Goal: Information Seeking & Learning: Learn about a topic

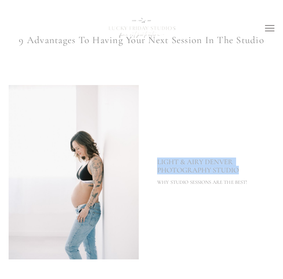
drag, startPoint x: 240, startPoint y: 169, endPoint x: 157, endPoint y: 161, distance: 83.4
click at [157, 161] on div "LIGHT & AIRY DENVER PHOTOGRAPHY STUDIO" at bounding box center [209, 166] width 104 height 16
copy p "LIGHT & AIRY DENVER PHOTOGRAPHY STUDIO"
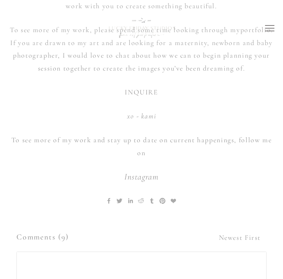
scroll to position [17833, 0]
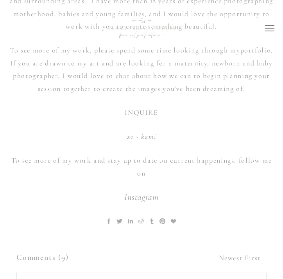
click at [114, 65] on p "To see more of my work, please spend some time looking through my portfolio . I…" at bounding box center [142, 69] width 267 height 51
drag, startPoint x: 128, startPoint y: 64, endPoint x: 115, endPoint y: 64, distance: 13.3
click at [115, 64] on p "To see more of my work, please spend some time looking through my portfolio . I…" at bounding box center [142, 69] width 267 height 51
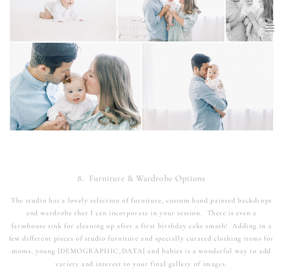
scroll to position [13585, 0]
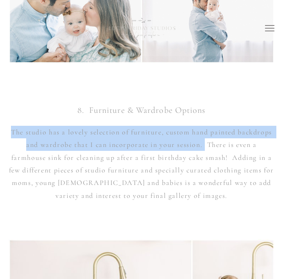
drag, startPoint x: 11, startPoint y: 131, endPoint x: 205, endPoint y: 141, distance: 194.0
click at [205, 141] on p "The studio has a lovely selection of furniture, custom hand painted backdrops a…" at bounding box center [142, 164] width 267 height 76
copy p "The studio has a lovely selection of furniture, custom hand painted backdrops a…"
